Goal: Task Accomplishment & Management: Complete application form

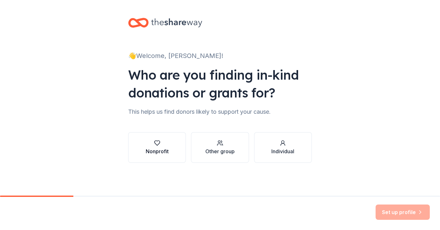
click at [141, 157] on button "Nonprofit" at bounding box center [157, 147] width 58 height 31
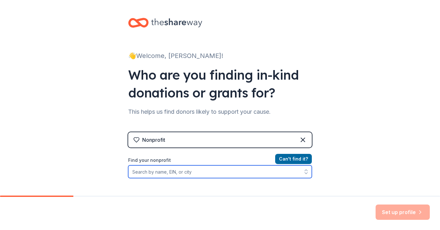
click at [157, 174] on input "Find your nonprofit" at bounding box center [220, 172] width 184 height 13
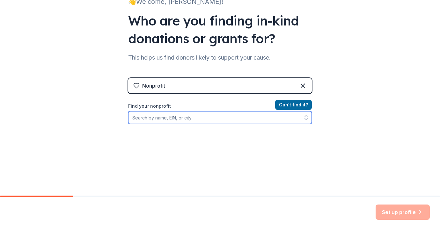
scroll to position [57, 0]
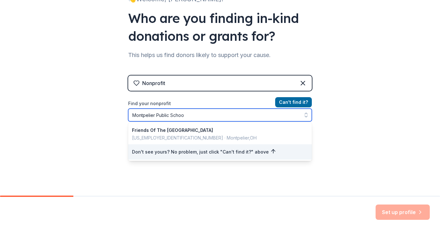
type input "[GEOGRAPHIC_DATA]"
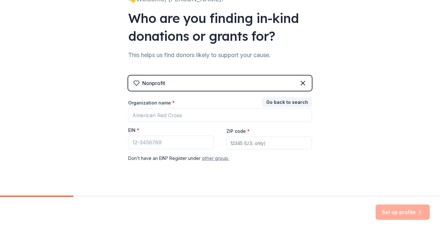
click at [216, 162] on button "other group." at bounding box center [215, 159] width 27 height 8
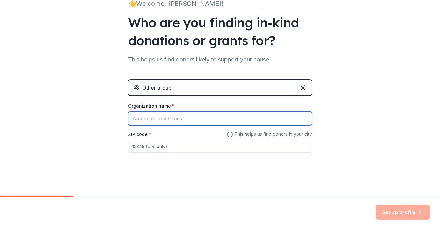
type input "P"
type input "[GEOGRAPHIC_DATA]"
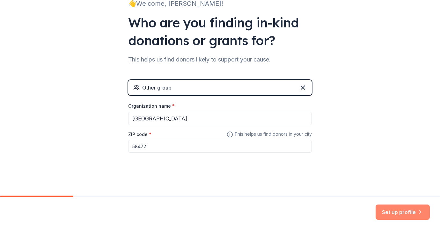
type input "58472"
click at [389, 212] on button "Set up profile" at bounding box center [403, 212] width 54 height 15
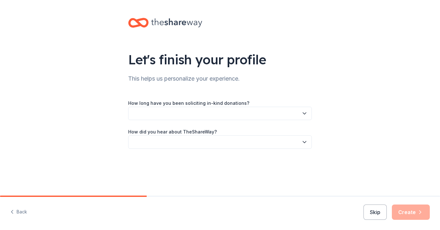
click at [183, 115] on button "button" at bounding box center [220, 113] width 184 height 13
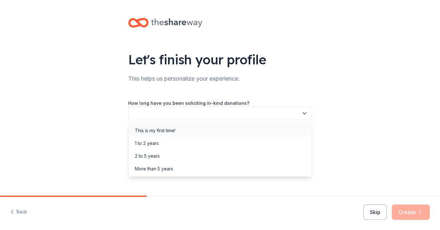
click at [168, 132] on div "This is my first time!" at bounding box center [155, 131] width 41 height 8
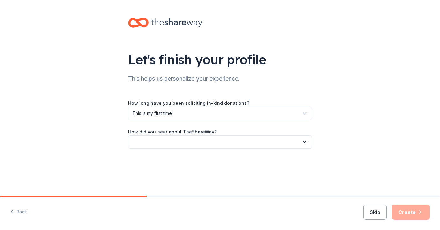
click at [165, 141] on button "button" at bounding box center [220, 142] width 184 height 13
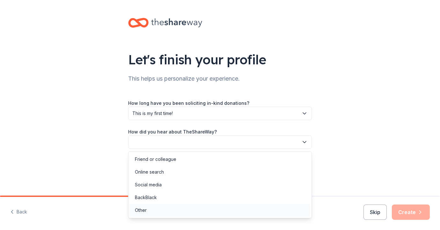
click at [155, 209] on div "Other" at bounding box center [220, 210] width 181 height 13
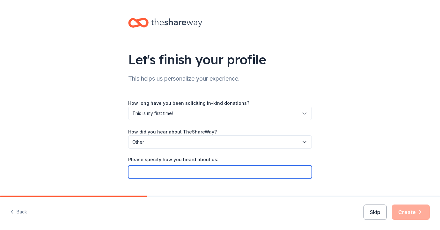
click at [150, 171] on input "Please specify how you heard about us:" at bounding box center [220, 172] width 184 height 13
click at [222, 172] on input "Through the Dick's Sporting Goods Website" at bounding box center [220, 172] width 184 height 13
click at [206, 173] on input "Through the Dick's Sporting Goods website" at bounding box center [220, 172] width 184 height 13
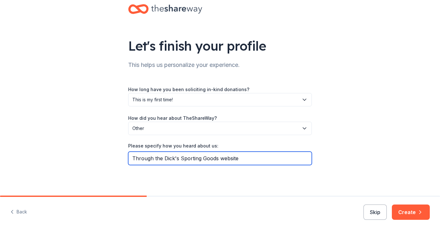
scroll to position [13, 0]
type input "Through the Dick's Sporting Goods website"
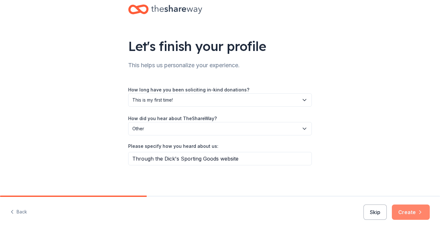
click at [402, 211] on button "Create" at bounding box center [411, 212] width 38 height 15
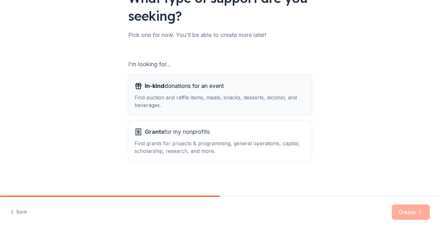
click at [230, 94] on div "Find auction and raffle items, meals, snacks, desserts, alcohol, and beverages." at bounding box center [220, 101] width 171 height 15
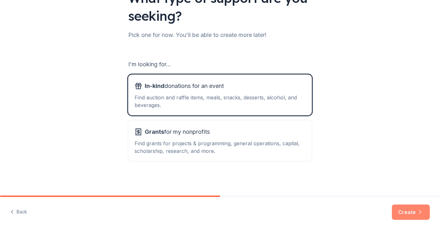
click at [412, 210] on button "Create" at bounding box center [411, 212] width 38 height 15
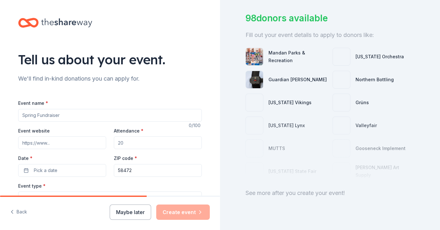
scroll to position [42, 0]
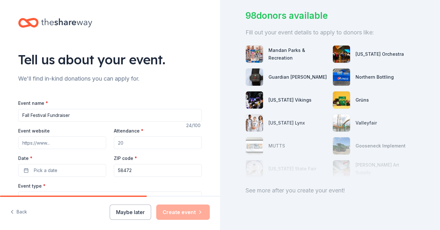
type input "Fall Festival Fundraiser"
click at [83, 144] on input "Event website" at bounding box center [62, 143] width 88 height 13
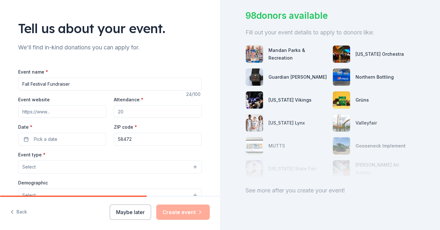
scroll to position [33, 0]
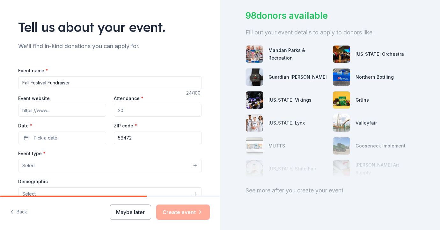
click at [129, 110] on input "Attendance *" at bounding box center [158, 110] width 88 height 13
type input "200"
click at [78, 141] on button "Pick a date" at bounding box center [62, 138] width 88 height 13
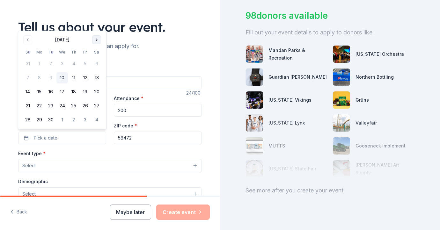
click at [97, 42] on button "Go to next month" at bounding box center [96, 39] width 9 height 9
click at [86, 107] on button "24" at bounding box center [84, 105] width 11 height 11
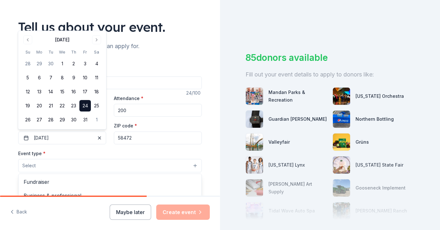
click at [66, 164] on button "Select" at bounding box center [110, 165] width 184 height 13
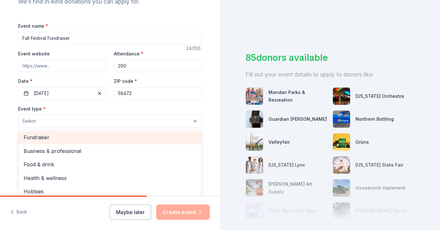
click at [69, 135] on span "Fundraiser" at bounding box center [110, 137] width 173 height 8
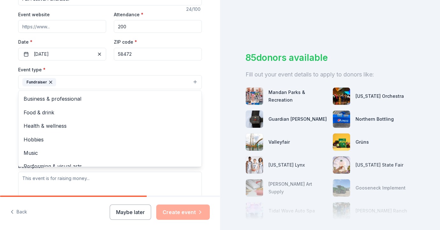
click at [10, 138] on div "Tell us about your event. We'll find in-kind donations you can apply for. Event…" at bounding box center [110, 96] width 204 height 425
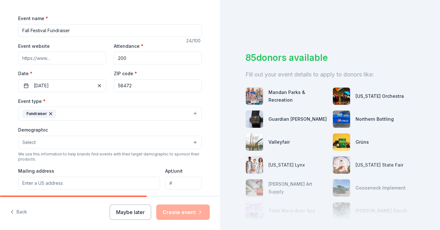
scroll to position [77, 0]
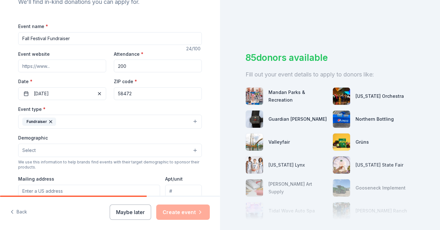
click at [68, 65] on input "Event website" at bounding box center [62, 66] width 88 height 13
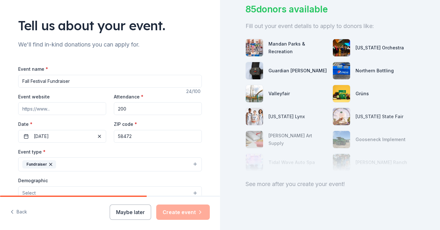
scroll to position [34, 0]
click at [53, 107] on input "Event website" at bounding box center [62, 109] width 88 height 13
click at [39, 108] on input "Event website" at bounding box center [62, 109] width 88 height 13
paste input "[URL][DOMAIN_NAME]"
type input "[URL][DOMAIN_NAME]"
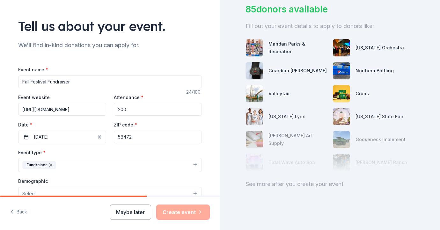
click at [72, 119] on div "Event website [URL][DOMAIN_NAME] Attendance * 200 Date * [DATE] ZIP code * 58472" at bounding box center [110, 118] width 184 height 50
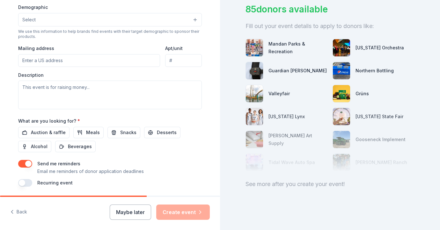
scroll to position [210, 0]
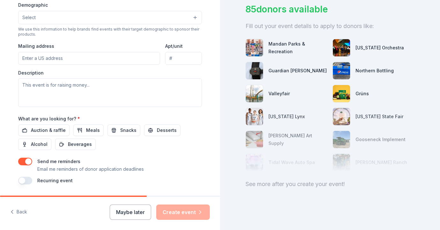
click at [192, 15] on button "Select" at bounding box center [110, 17] width 184 height 13
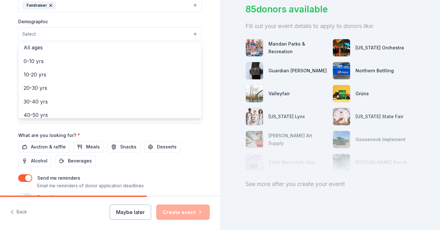
scroll to position [40, 0]
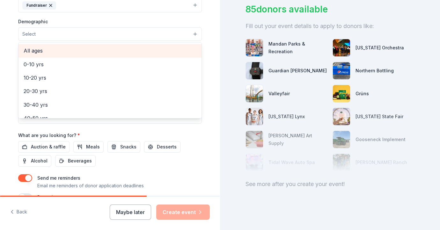
click at [100, 51] on span "All ages" at bounding box center [110, 51] width 173 height 8
click at [100, 51] on span "All genders" at bounding box center [110, 51] width 173 height 8
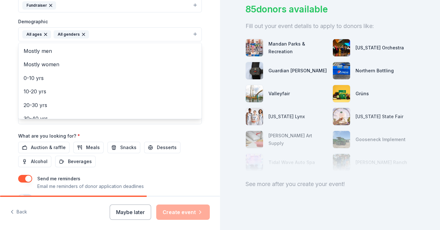
click at [204, 130] on div "Tell us about your event. We'll find in-kind donations you can apply for. Event…" at bounding box center [110, 20] width 204 height 426
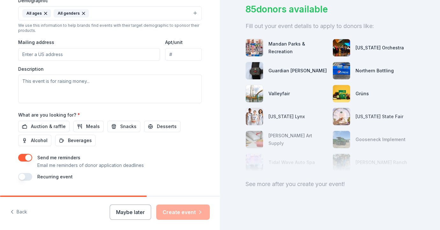
scroll to position [216, 0]
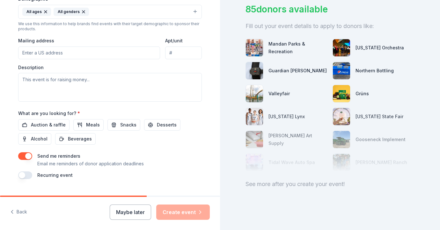
click at [92, 48] on input "Mailing address" at bounding box center [89, 53] width 142 height 13
click at [89, 83] on textarea at bounding box center [110, 87] width 184 height 29
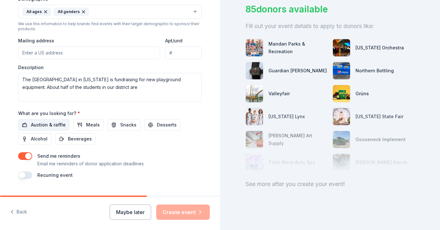
click at [55, 127] on span "Auction & raffle" at bounding box center [48, 125] width 35 height 8
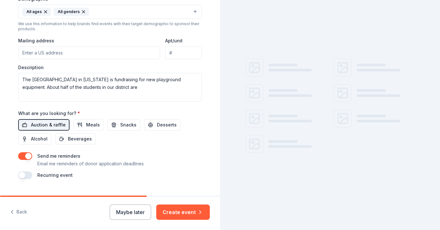
scroll to position [0, 0]
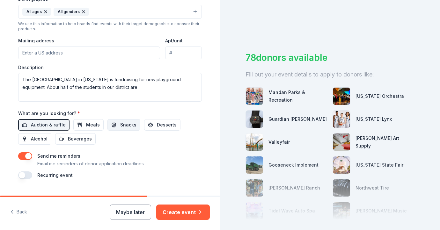
click at [122, 123] on span "Snacks" at bounding box center [128, 125] width 16 height 8
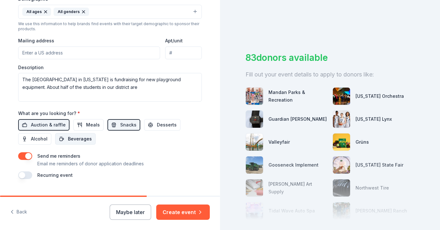
click at [84, 138] on span "Beverages" at bounding box center [80, 139] width 24 height 8
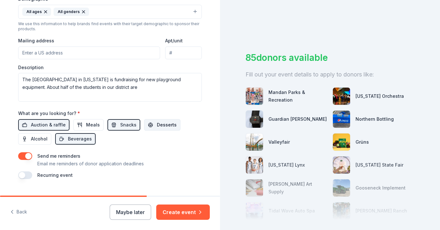
click at [162, 124] on span "Desserts" at bounding box center [167, 125] width 20 height 8
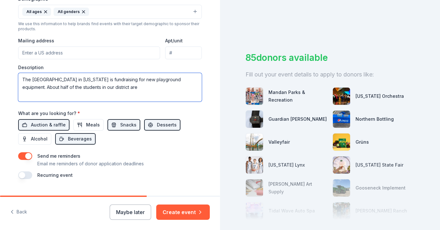
click at [159, 88] on textarea "The [GEOGRAPHIC_DATA] in [US_STATE] is fundraising for new playground equipment…" at bounding box center [110, 87] width 184 height 29
click at [80, 93] on textarea "The [GEOGRAPHIC_DATA] in [US_STATE] is fundraising for new playground equipment…" at bounding box center [110, 87] width 184 height 29
click at [123, 93] on textarea "The [GEOGRAPHIC_DATA] in [US_STATE] is fundraising for new playground equipment…" at bounding box center [110, 87] width 184 height 29
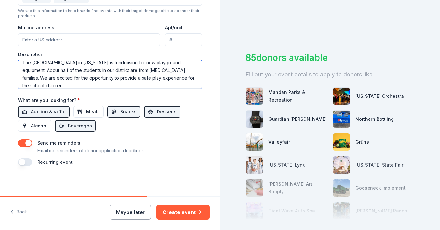
scroll to position [228, 0]
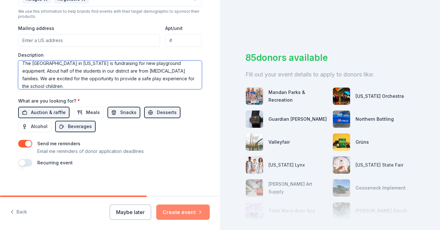
type textarea "The [GEOGRAPHIC_DATA] in [US_STATE] is fundraising for new playground equipment…"
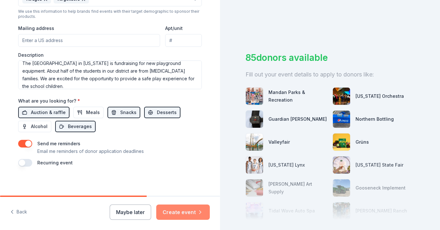
click at [185, 209] on button "Create event" at bounding box center [183, 212] width 54 height 15
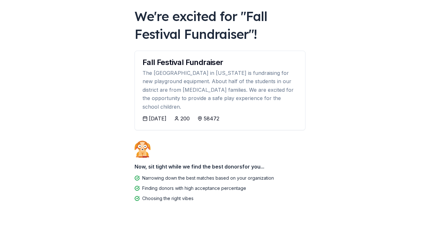
scroll to position [33, 0]
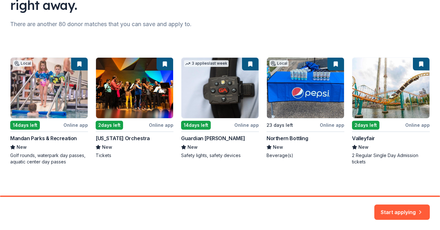
scroll to position [72, 0]
click at [167, 65] on div "Local 14 days left Online app Mandan Parks & Recreation New Golf rounds, waterp…" at bounding box center [220, 111] width 420 height 108
click at [35, 106] on div "Local 14 days left Online app Mandan Parks & Recreation New Golf rounds, waterp…" at bounding box center [220, 111] width 420 height 108
click at [80, 62] on div "Local 14 days left Online app Mandan Parks & Recreation New Golf rounds, waterp…" at bounding box center [220, 111] width 420 height 108
click at [163, 63] on div "Local 14 days left Online app Mandan Parks & Recreation New Golf rounds, waterp…" at bounding box center [220, 111] width 420 height 108
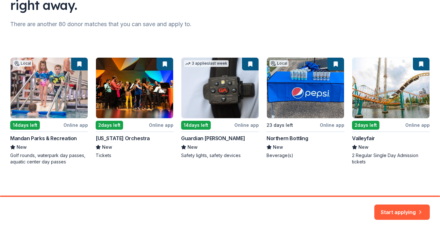
click at [252, 64] on div "Local 14 days left Online app Mandan Parks & Recreation New Golf rounds, waterp…" at bounding box center [220, 111] width 420 height 108
click at [366, 126] on div "Local 14 days left Online app Mandan Parks & Recreation New Golf rounds, waterp…" at bounding box center [220, 111] width 420 height 108
click at [409, 212] on button "Start applying" at bounding box center [403, 208] width 56 height 15
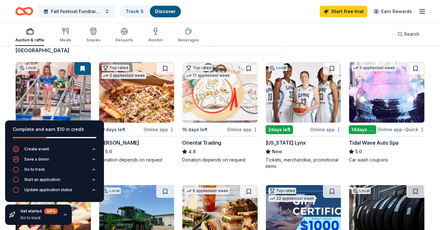
scroll to position [54, 0]
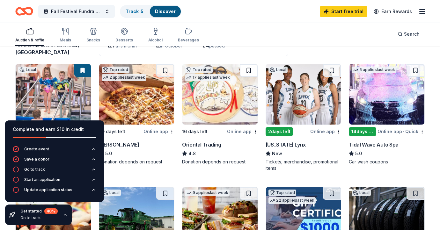
click at [250, 72] on button at bounding box center [249, 70] width 18 height 13
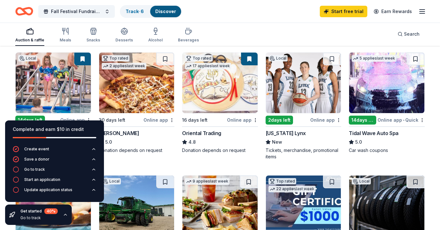
scroll to position [65, 0]
click at [164, 60] on button at bounding box center [165, 59] width 18 height 13
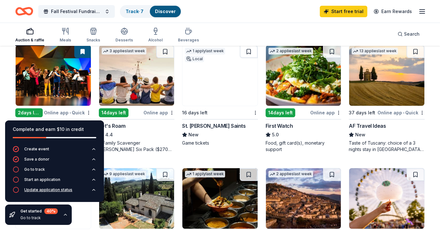
scroll to position [314, 0]
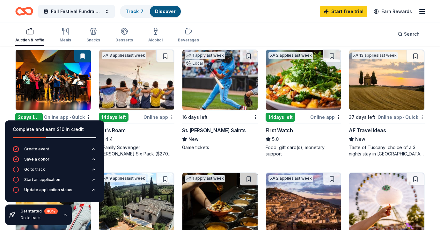
click at [82, 56] on button at bounding box center [82, 56] width 17 height 13
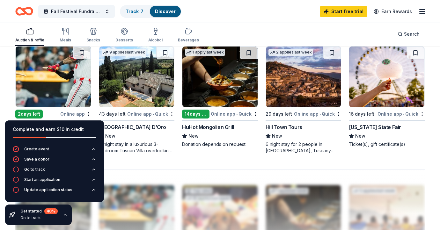
scroll to position [440, 0]
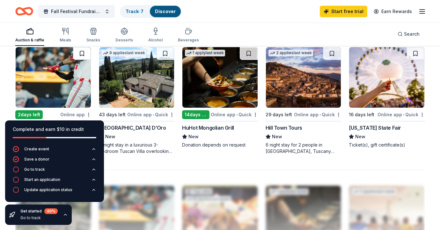
click at [81, 53] on button at bounding box center [82, 53] width 18 height 13
click at [64, 215] on icon "button" at bounding box center [65, 214] width 3 height 1
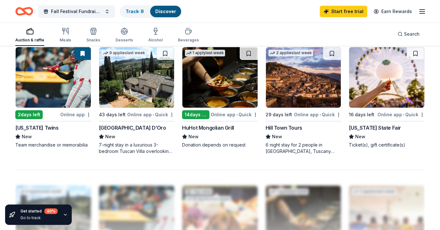
click at [64, 215] on icon "button" at bounding box center [65, 214] width 3 height 1
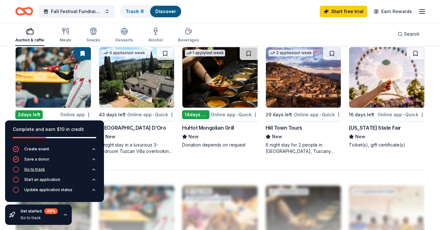
click at [31, 170] on div "Go to track" at bounding box center [34, 169] width 21 height 5
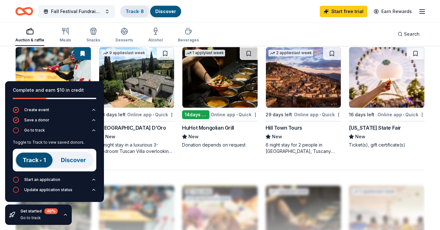
click at [137, 11] on link "Track · 8" at bounding box center [135, 11] width 18 height 5
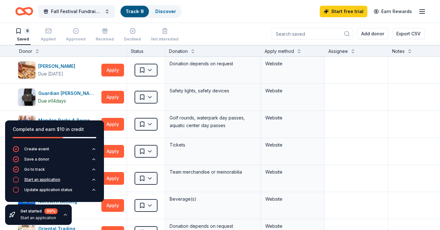
click at [35, 181] on div "Start an application" at bounding box center [42, 179] width 36 height 5
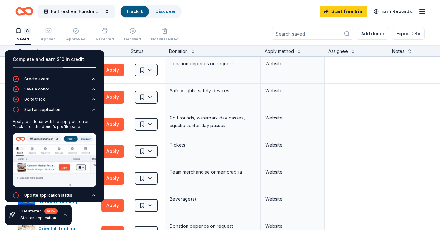
click at [94, 109] on icon "button" at bounding box center [93, 109] width 5 height 5
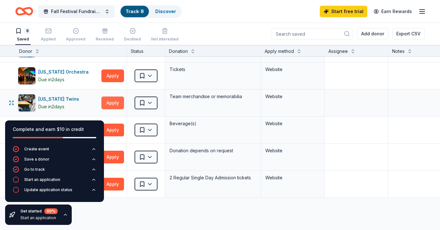
scroll to position [72, 0]
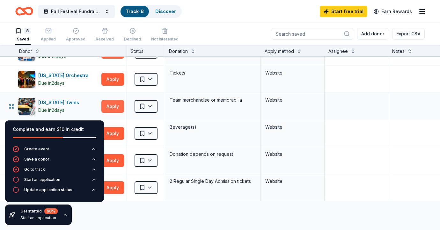
click at [113, 108] on button "Apply" at bounding box center [112, 106] width 23 height 13
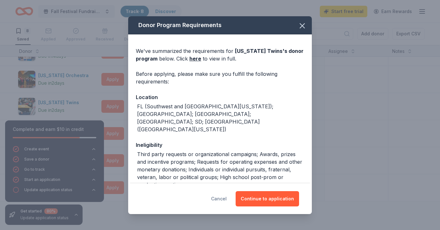
scroll to position [0, 0]
click at [220, 198] on button "Cancel" at bounding box center [219, 198] width 16 height 15
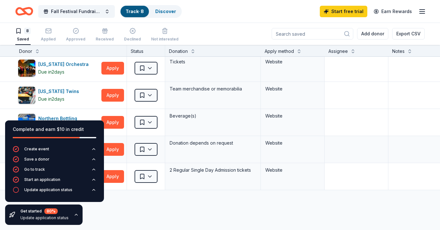
scroll to position [86, 0]
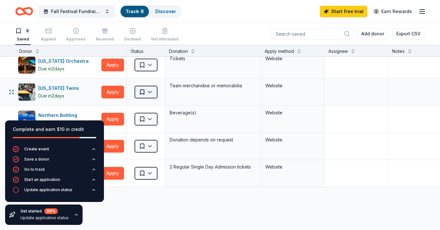
click at [142, 92] on html "Fall Festival Fundraiser Track · 8 Discover Start free trial Earn Rewards 8 Sav…" at bounding box center [220, 115] width 440 height 230
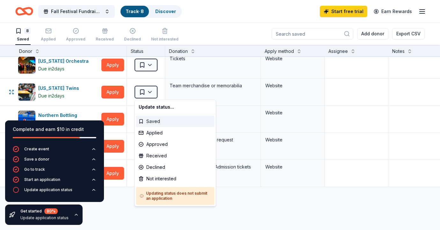
click at [144, 122] on div "Saved" at bounding box center [175, 121] width 78 height 11
click at [152, 92] on html "Fall Festival Fundraiser Track · 8 Discover Start free trial Earn Rewards 8 Sav…" at bounding box center [220, 115] width 440 height 230
click at [141, 121] on div "Saved" at bounding box center [175, 121] width 78 height 11
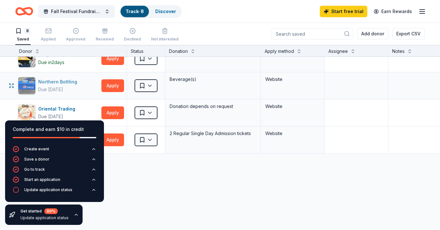
scroll to position [120, 0]
click at [110, 85] on button "Apply" at bounding box center [112, 86] width 23 height 13
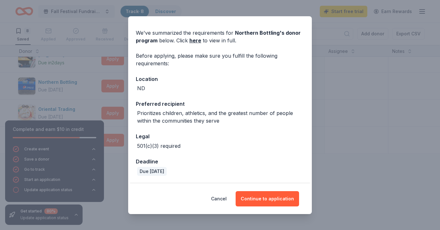
scroll to position [18, 0]
click at [226, 200] on button "Cancel" at bounding box center [219, 198] width 16 height 15
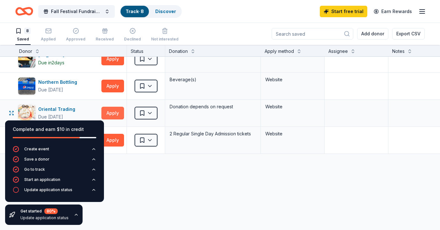
click at [113, 110] on button "Apply" at bounding box center [112, 113] width 23 height 13
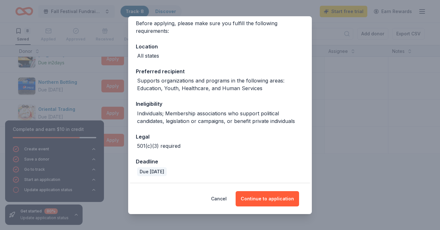
scroll to position [50, 0]
click at [221, 202] on button "Cancel" at bounding box center [219, 198] width 16 height 15
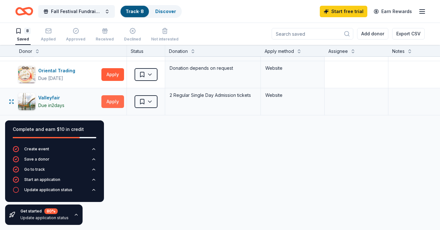
scroll to position [161, 0]
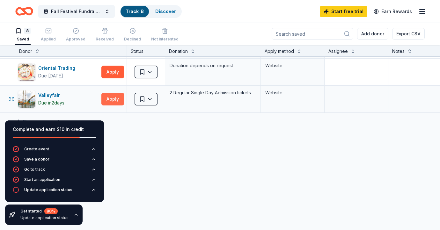
click at [112, 100] on button "Apply" at bounding box center [112, 99] width 23 height 13
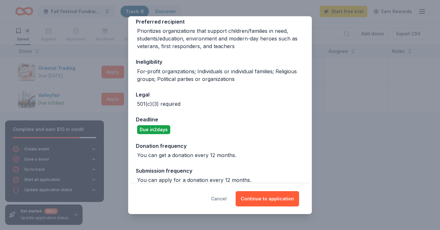
scroll to position [108, 0]
click at [227, 199] on button "Cancel" at bounding box center [219, 198] width 16 height 15
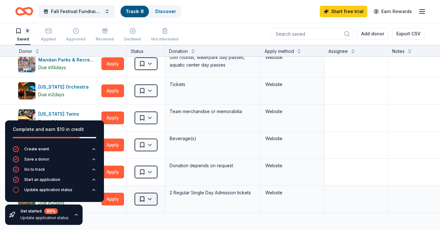
scroll to position [60, 0]
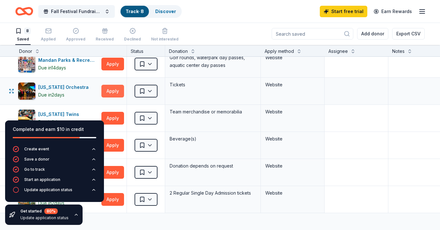
click at [120, 90] on button "Apply" at bounding box center [112, 91] width 23 height 13
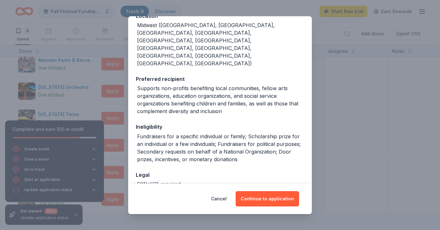
scroll to position [81, 0]
click at [226, 200] on button "Cancel" at bounding box center [219, 198] width 16 height 15
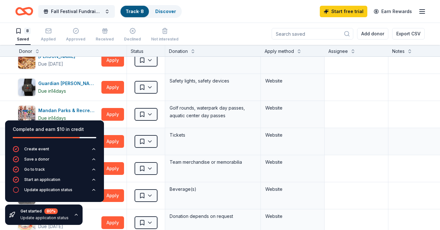
scroll to position [10, 0]
click at [111, 117] on button "Apply" at bounding box center [112, 114] width 23 height 13
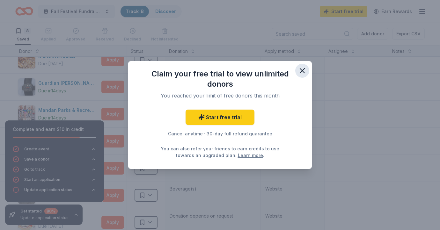
click at [301, 69] on icon "button" at bounding box center [302, 70] width 9 height 9
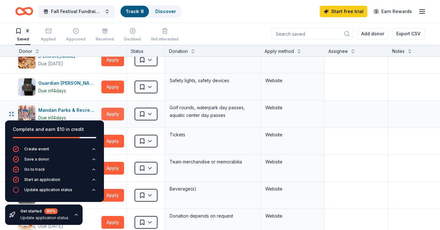
click at [117, 114] on button "Apply" at bounding box center [112, 114] width 23 height 13
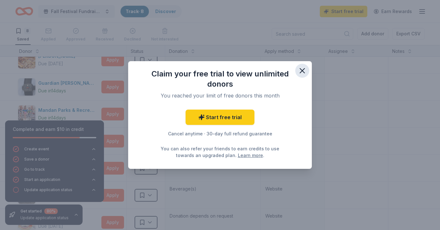
click at [303, 69] on icon "button" at bounding box center [302, 70] width 9 height 9
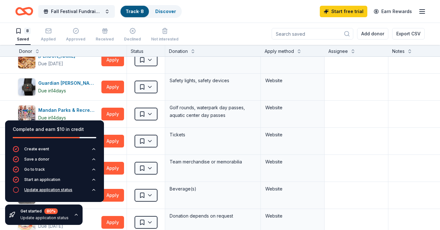
click at [50, 191] on div "Update application status" at bounding box center [48, 190] width 48 height 5
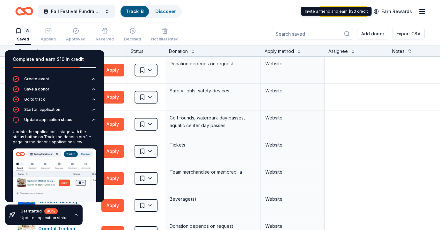
scroll to position [0, 0]
click at [355, 12] on link "Start free trial" at bounding box center [344, 11] width 48 height 11
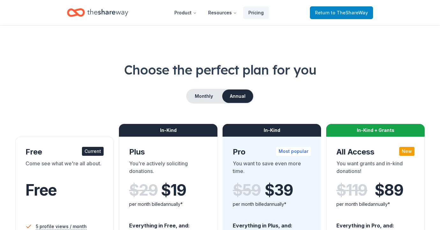
click at [344, 7] on link "Return to TheShareWay" at bounding box center [341, 12] width 63 height 13
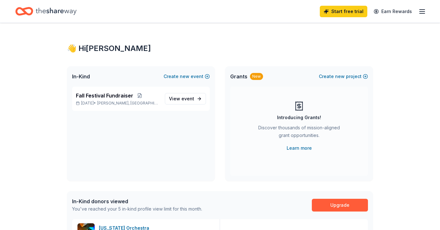
click at [327, 9] on link "Start free trial" at bounding box center [344, 11] width 48 height 11
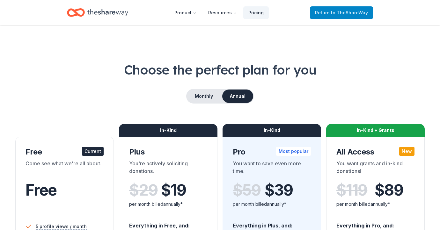
click at [340, 11] on span "to TheShareWay" at bounding box center [349, 12] width 37 height 5
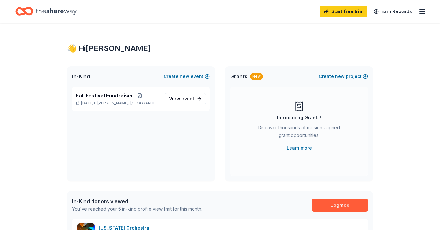
click at [422, 11] on icon "button" at bounding box center [423, 12] width 8 height 8
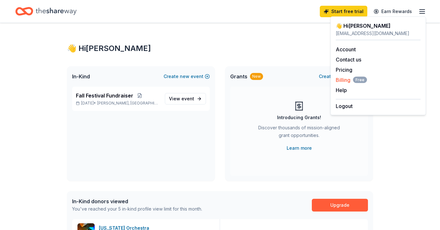
click at [346, 82] on span "Billing Free" at bounding box center [351, 80] width 31 height 8
